Goal: Task Accomplishment & Management: Use online tool/utility

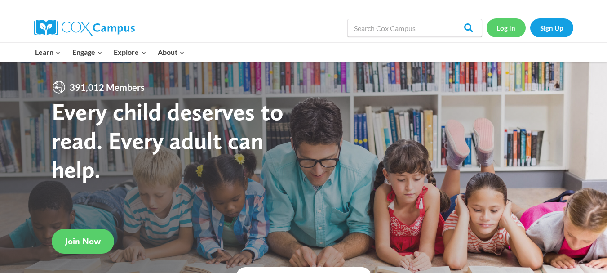
click at [505, 36] on link "Log In" at bounding box center [506, 27] width 39 height 18
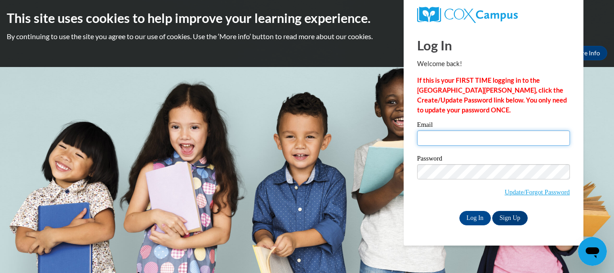
click at [438, 138] on input "Email" at bounding box center [493, 137] width 153 height 15
type input "modevine79@gmail.com"
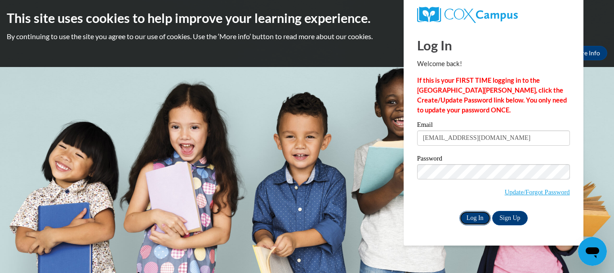
click at [475, 216] on input "Log In" at bounding box center [475, 218] width 31 height 14
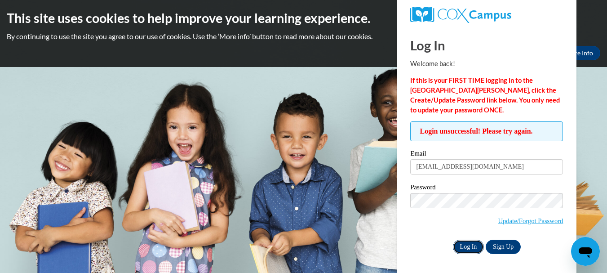
click at [471, 246] on input "Log In" at bounding box center [468, 247] width 31 height 14
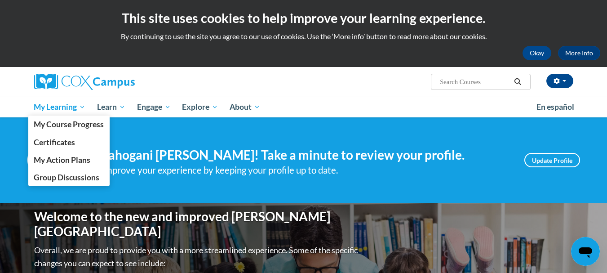
click at [62, 112] on span "My Learning" at bounding box center [60, 107] width 52 height 11
click at [62, 107] on span "My Learning" at bounding box center [60, 107] width 52 height 11
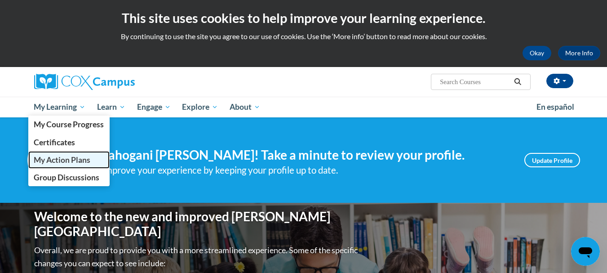
click at [66, 163] on span "My Action Plans" at bounding box center [62, 159] width 57 height 9
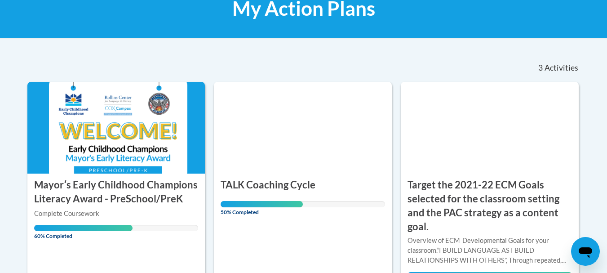
scroll to position [160, 0]
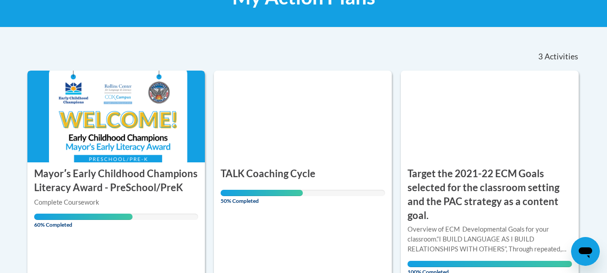
click at [74, 146] on img at bounding box center [116, 117] width 178 height 92
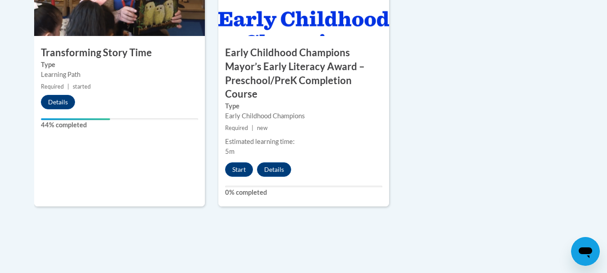
scroll to position [675, 0]
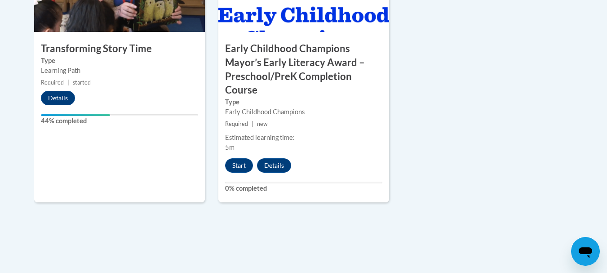
click at [125, 49] on h3 "Transforming Story Time" at bounding box center [119, 49] width 171 height 14
click at [89, 106] on div "4 Transforming Story Time Type Learning Path Required | started Details 44% com…" at bounding box center [119, 72] width 171 height 260
click at [66, 101] on button "Details" at bounding box center [58, 98] width 34 height 14
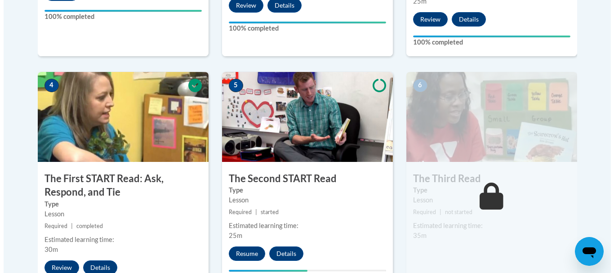
scroll to position [505, 0]
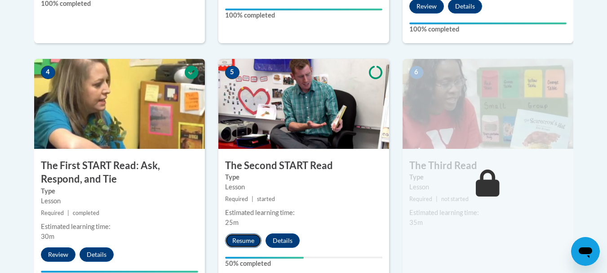
click at [243, 240] on button "Resume" at bounding box center [243, 240] width 36 height 14
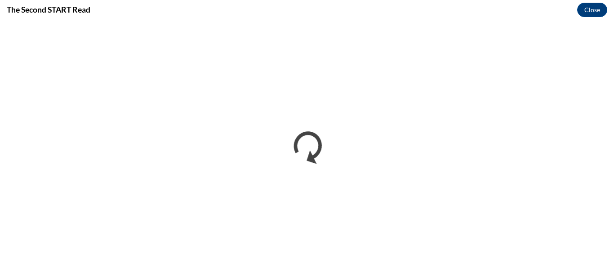
scroll to position [0, 0]
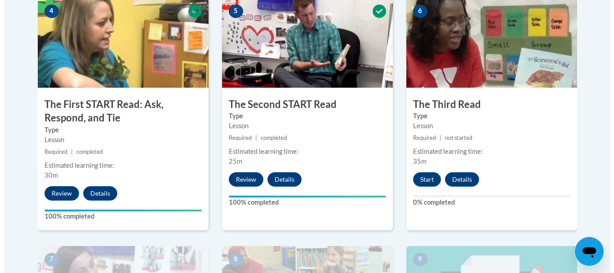
scroll to position [571, 0]
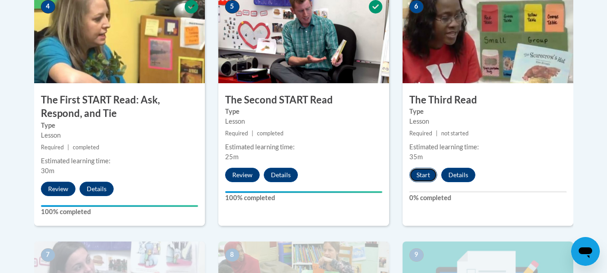
click at [424, 180] on button "Start" at bounding box center [424, 175] width 28 height 14
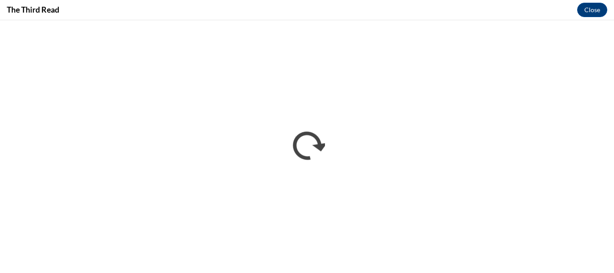
scroll to position [0, 0]
